Goal: Information Seeking & Learning: Learn about a topic

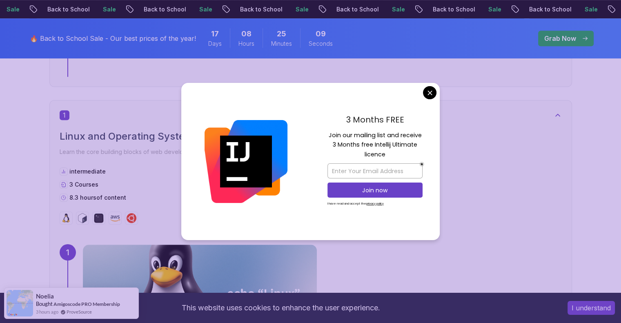
scroll to position [204, 0]
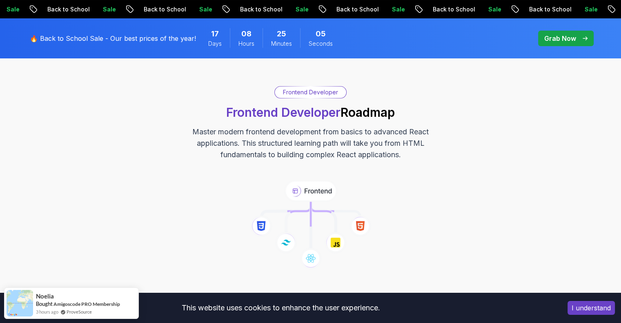
scroll to position [0, 0]
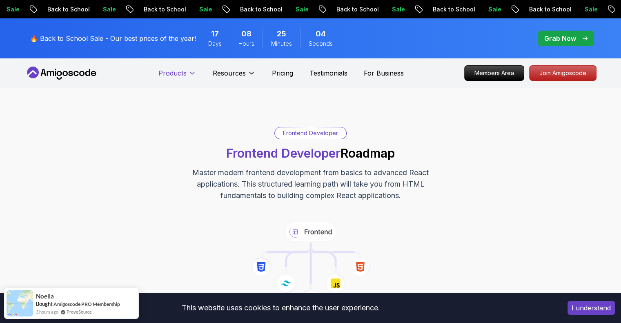
click at [196, 72] on icon at bounding box center [192, 73] width 8 height 8
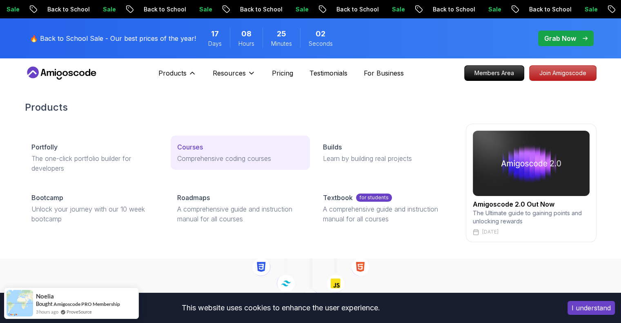
click at [187, 148] on p "Courses" at bounding box center [190, 147] width 26 height 10
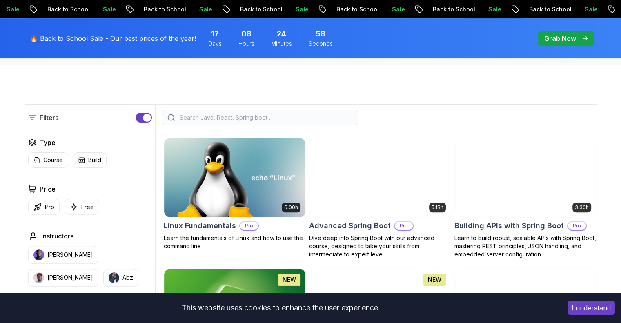
scroll to position [192, 0]
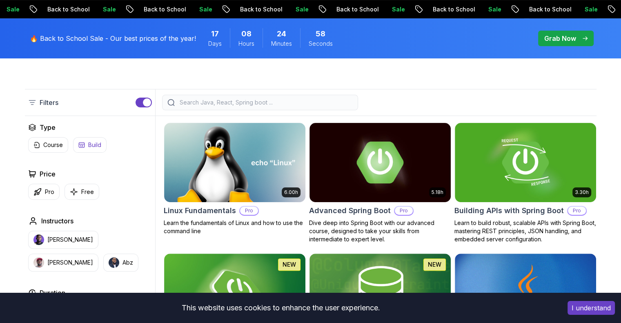
click at [84, 188] on p "Free" at bounding box center [87, 192] width 13 height 8
click at [84, 148] on icon "button" at bounding box center [81, 145] width 7 height 7
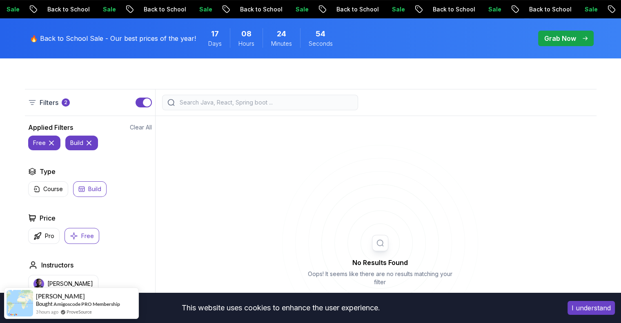
click at [92, 189] on p "Build" at bounding box center [94, 189] width 13 height 8
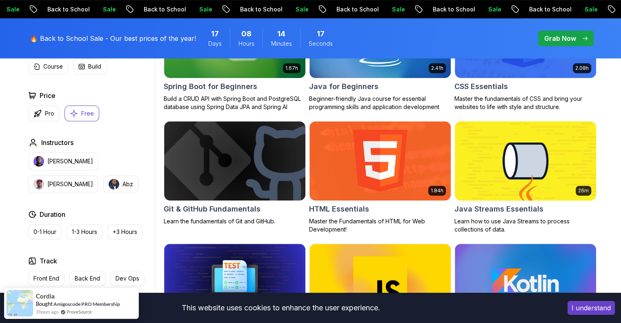
scroll to position [355, 0]
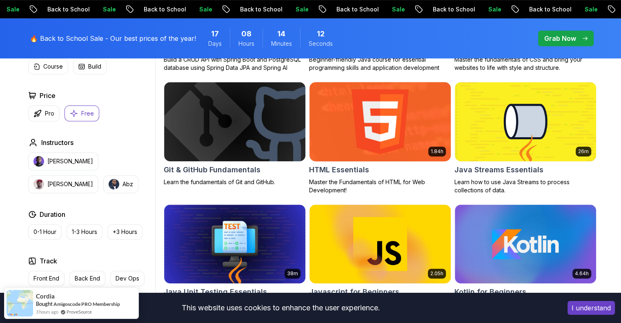
click at [339, 171] on h2 "HTML Essentials" at bounding box center [339, 169] width 60 height 11
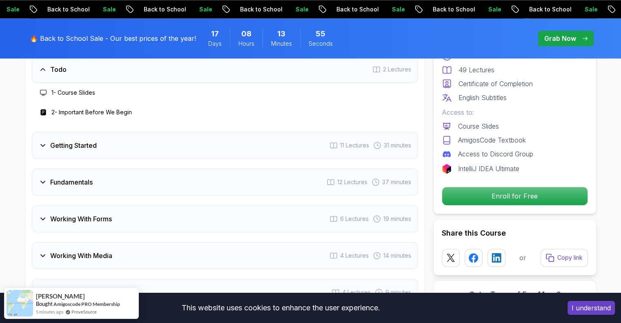
scroll to position [1102, 0]
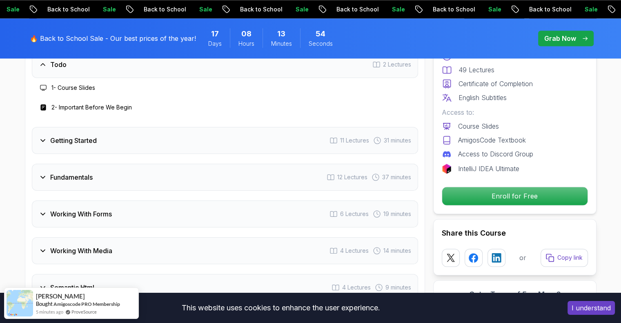
click at [184, 143] on div "Getting Started 11 Lectures 31 minutes" at bounding box center [225, 140] width 386 height 27
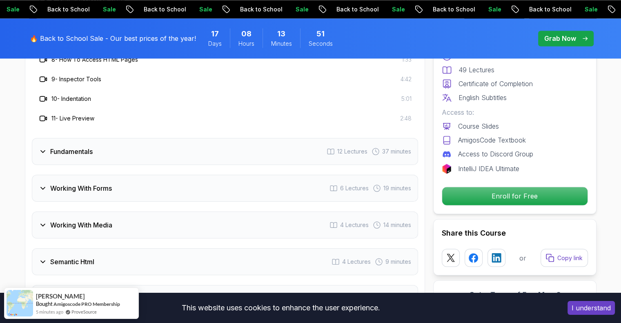
scroll to position [1306, 0]
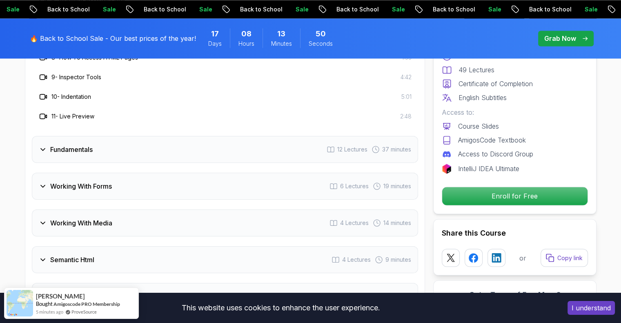
click at [149, 150] on div "Fundamentals 12 Lectures 37 minutes" at bounding box center [225, 149] width 386 height 27
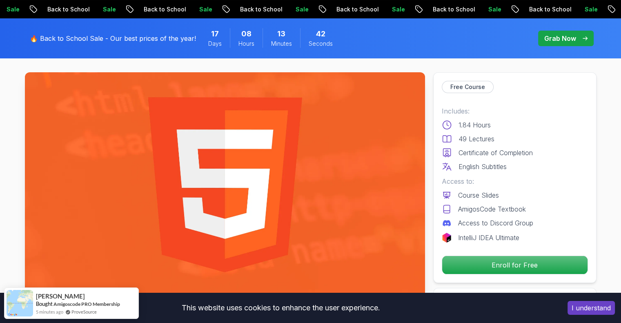
scroll to position [0, 0]
